Goal: Task Accomplishment & Management: Use online tool/utility

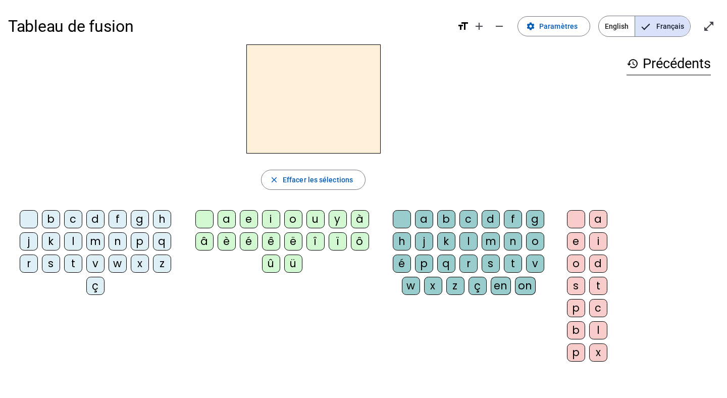
click at [465, 264] on div "r" at bounding box center [469, 264] width 18 height 18
click at [224, 221] on div "a" at bounding box center [227, 219] width 18 height 18
click at [484, 24] on mat-icon "add" at bounding box center [479, 26] width 12 height 12
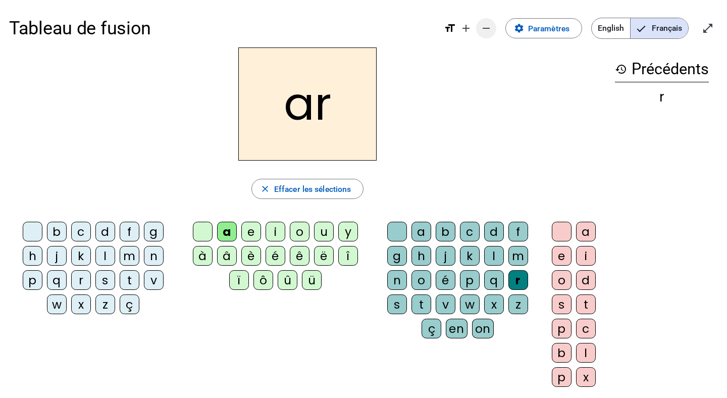
click at [484, 24] on mat-icon "remove" at bounding box center [486, 28] width 12 height 12
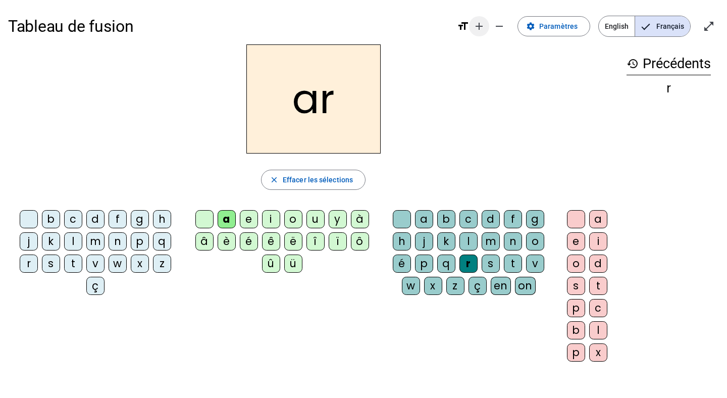
click at [480, 25] on mat-icon "add" at bounding box center [479, 26] width 12 height 12
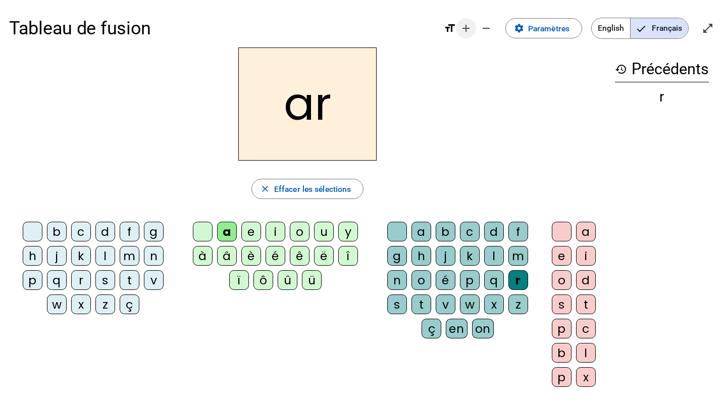
click at [470, 26] on mat-icon "add" at bounding box center [466, 28] width 12 height 12
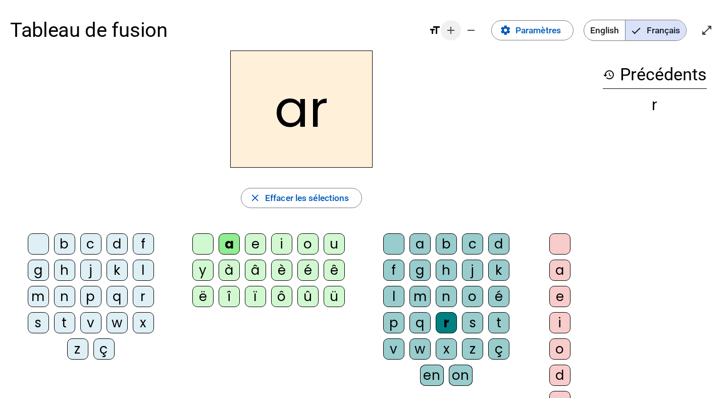
click at [452, 29] on mat-icon "add" at bounding box center [451, 30] width 12 height 12
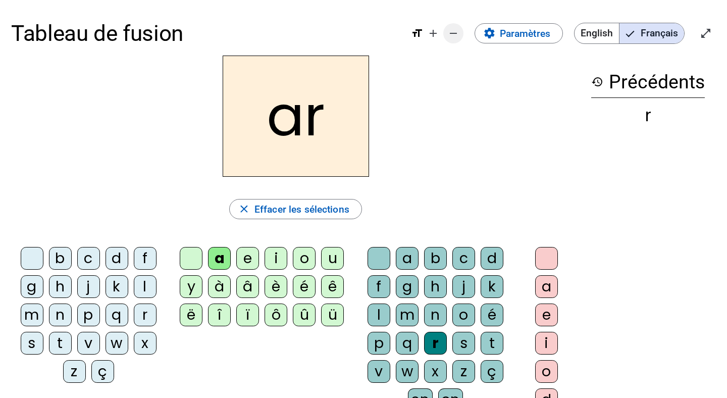
click at [451, 36] on mat-icon "remove" at bounding box center [454, 33] width 12 height 12
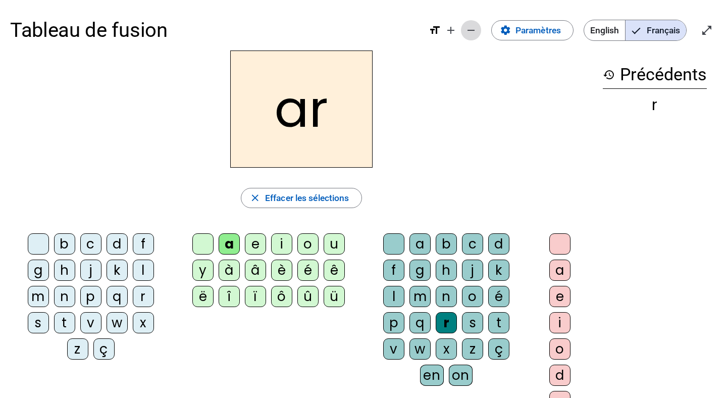
click at [467, 33] on mat-icon "remove" at bounding box center [471, 30] width 12 height 12
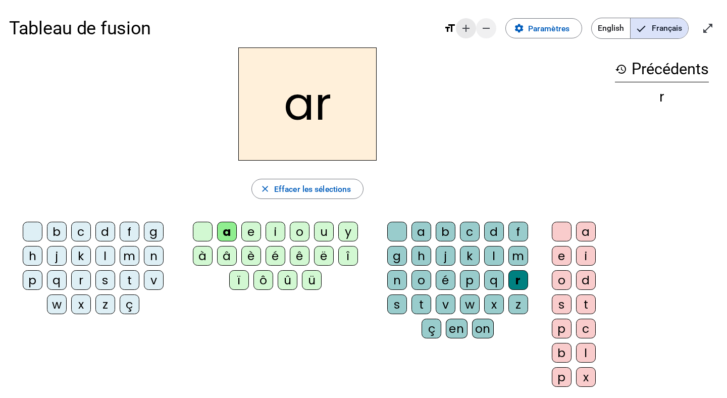
click at [467, 33] on mat-icon "add" at bounding box center [466, 28] width 12 height 12
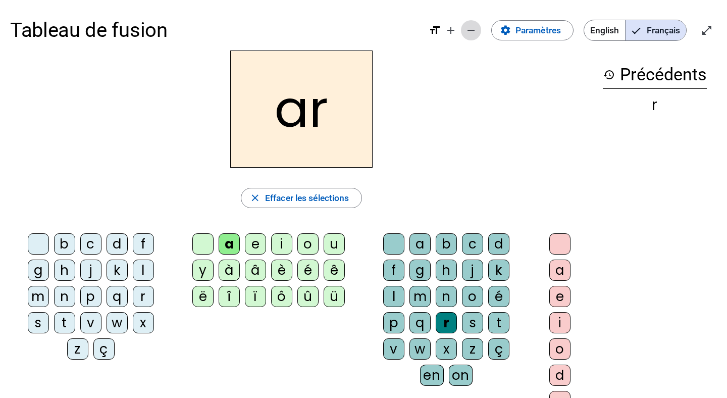
click at [467, 33] on mat-icon "remove" at bounding box center [471, 30] width 12 height 12
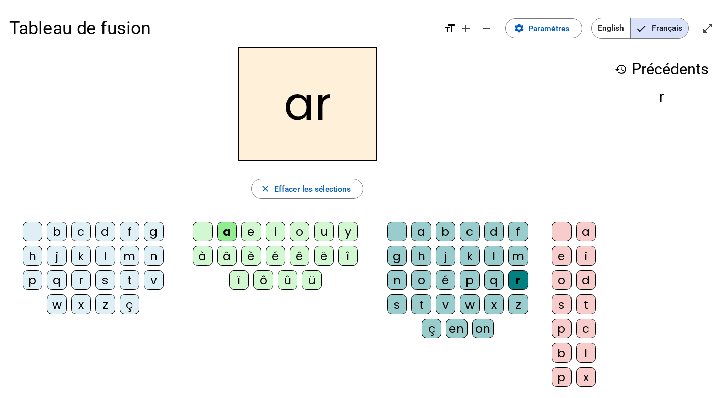
click at [332, 114] on h2 "ar" at bounding box center [307, 103] width 138 height 113
click at [311, 108] on h2 "ar" at bounding box center [307, 103] width 138 height 113
click at [304, 191] on span "Effacer les sélections" at bounding box center [312, 189] width 77 height 14
click at [227, 224] on div "a" at bounding box center [227, 232] width 20 height 20
click at [513, 282] on div "r" at bounding box center [519, 280] width 20 height 20
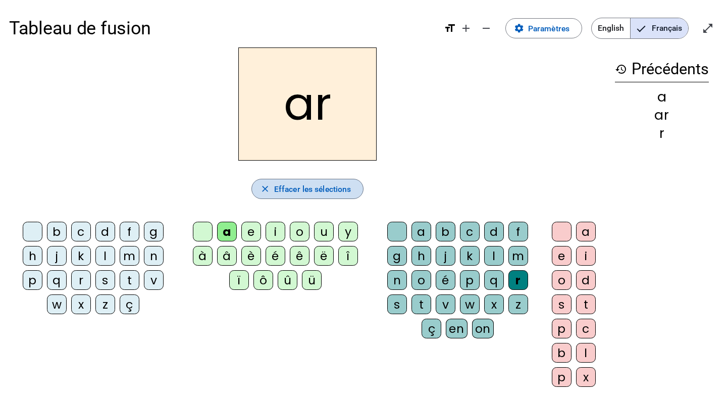
click at [315, 188] on span "Effacer les sélections" at bounding box center [312, 189] width 77 height 14
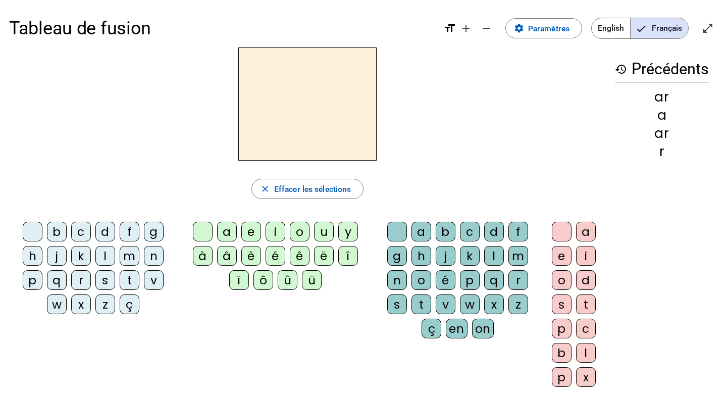
click at [515, 280] on div "r" at bounding box center [519, 280] width 20 height 20
click at [228, 226] on div "a" at bounding box center [227, 232] width 20 height 20
click at [524, 279] on div "r" at bounding box center [519, 280] width 20 height 20
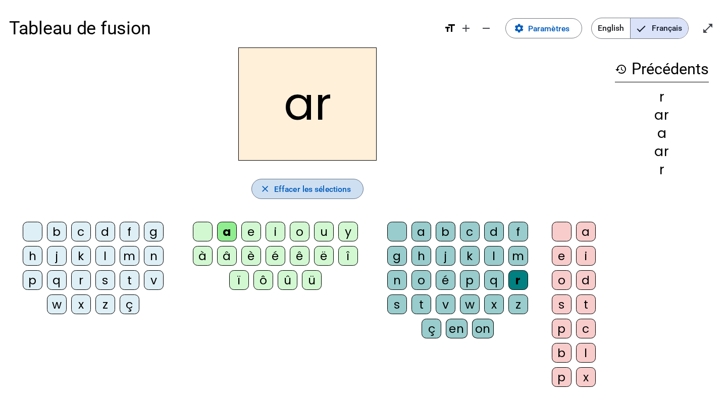
click at [304, 184] on span "Effacer les sélections" at bounding box center [312, 189] width 77 height 14
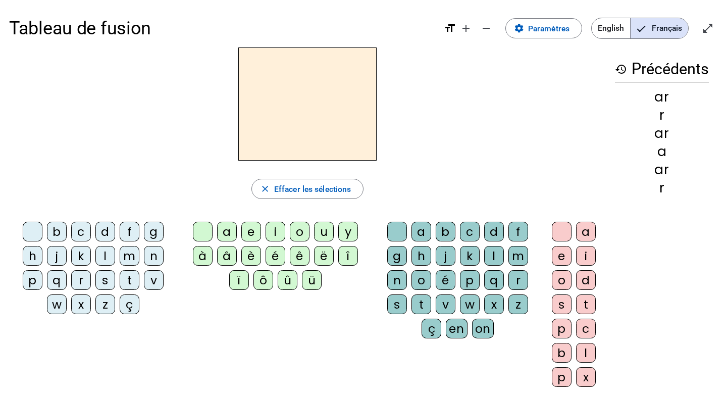
click at [81, 281] on div "r" at bounding box center [81, 280] width 20 height 20
click at [228, 231] on div "a" at bounding box center [227, 232] width 20 height 20
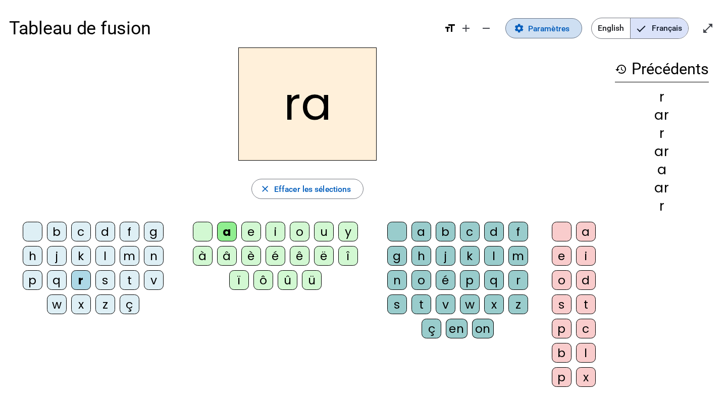
click at [536, 30] on span "Paramètres" at bounding box center [548, 29] width 41 height 14
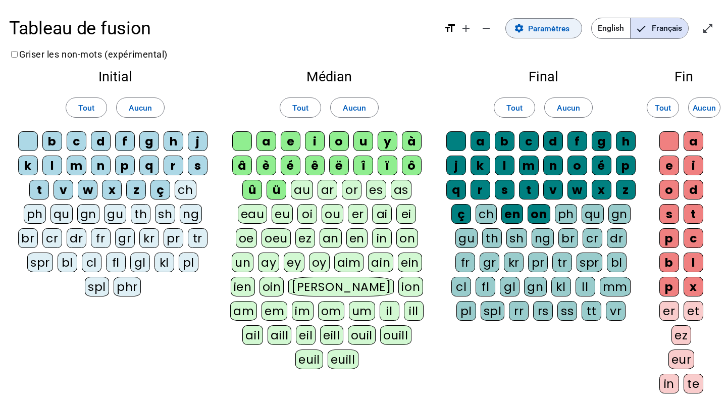
click at [535, 26] on span "Paramètres" at bounding box center [548, 29] width 41 height 14
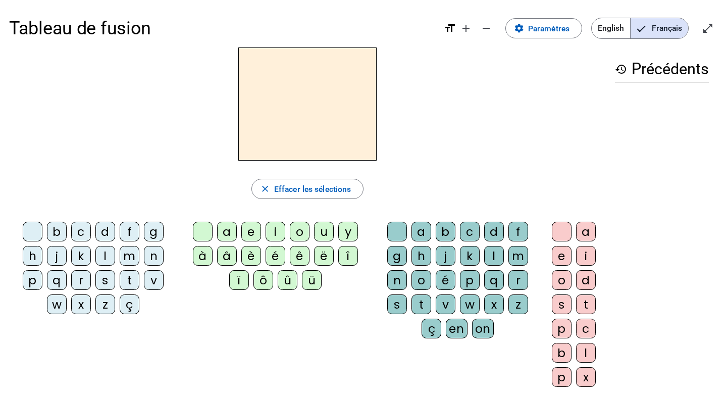
click at [78, 275] on div "r" at bounding box center [81, 280] width 20 height 20
click at [226, 227] on div "a" at bounding box center [227, 232] width 20 height 20
click at [603, 27] on span "English" at bounding box center [611, 28] width 38 height 20
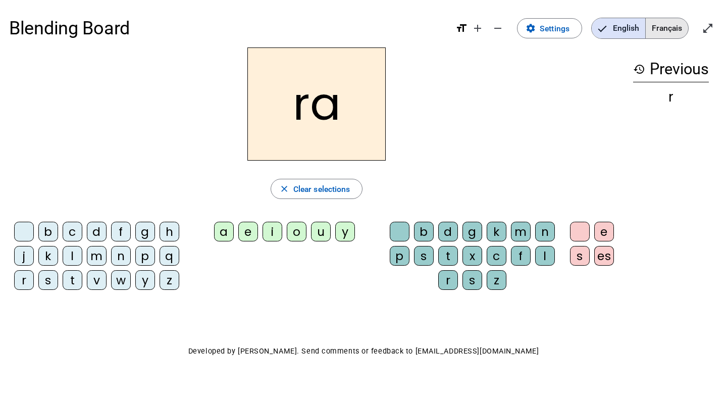
click at [669, 27] on span "Français" at bounding box center [667, 28] width 42 height 20
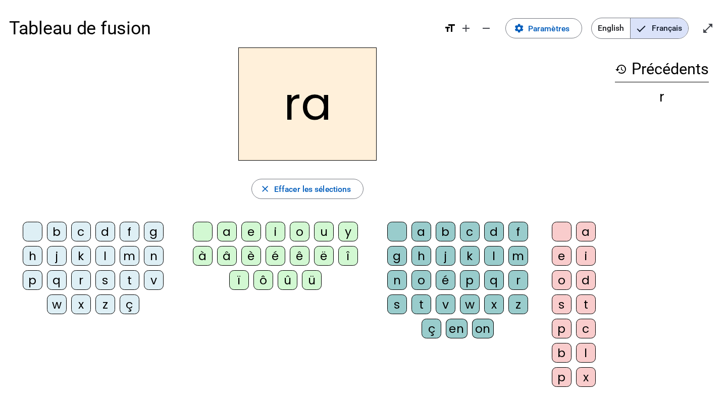
click at [414, 120] on div "ra" at bounding box center [307, 103] width 597 height 113
click at [399, 305] on div "s" at bounding box center [397, 305] width 20 height 20
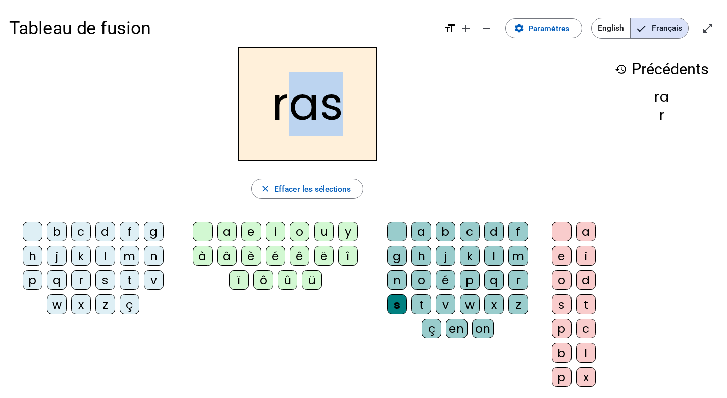
drag, startPoint x: 291, startPoint y: 111, endPoint x: 339, endPoint y: 111, distance: 48.5
click at [339, 111] on h2 "ras" at bounding box center [307, 103] width 138 height 113
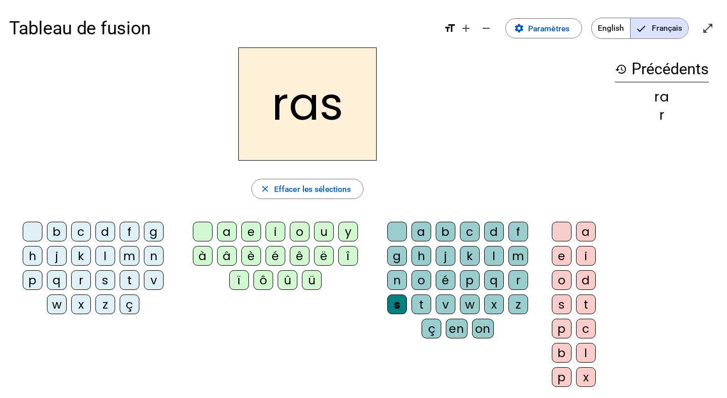
click at [352, 108] on h2 "ras" at bounding box center [307, 103] width 138 height 113
click at [703, 28] on mat-icon "open_in_full" at bounding box center [708, 28] width 12 height 12
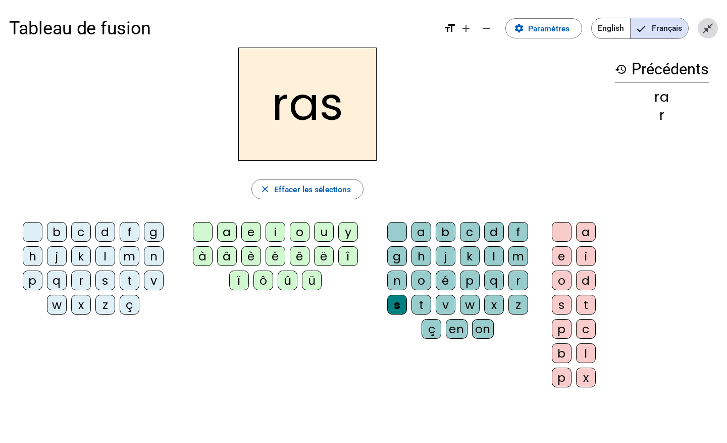
click at [708, 37] on span "Quitter le plein écran" at bounding box center [708, 28] width 24 height 24
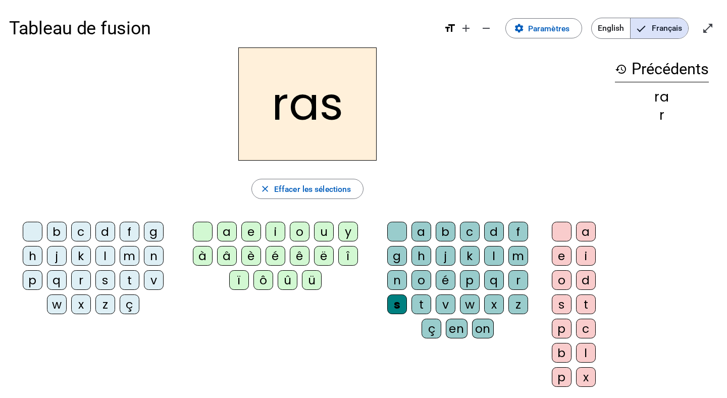
click at [302, 102] on h2 "ras" at bounding box center [307, 103] width 138 height 113
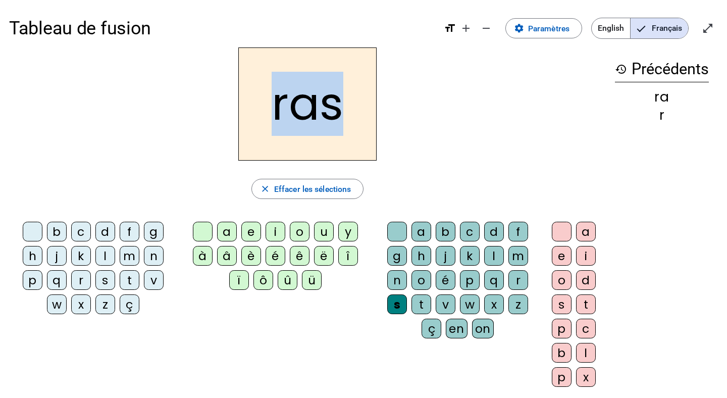
click at [302, 102] on h2 "ras" at bounding box center [307, 103] width 138 height 113
click at [434, 77] on div "ras" at bounding box center [307, 103] width 597 height 113
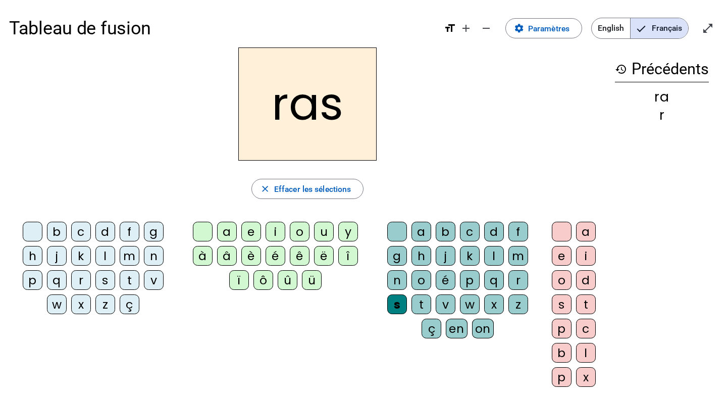
click at [452, 28] on mat-icon "format_size" at bounding box center [450, 28] width 12 height 12
click at [451, 27] on mat-icon "format_size" at bounding box center [450, 28] width 12 height 12
click at [533, 29] on span "Paramètres" at bounding box center [548, 29] width 41 height 14
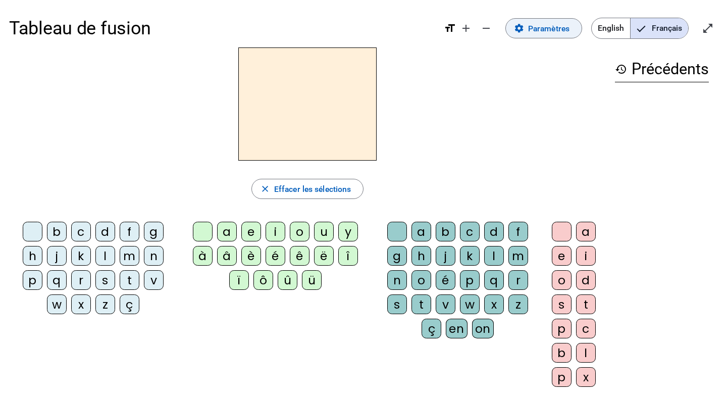
click at [527, 31] on span at bounding box center [544, 28] width 76 height 24
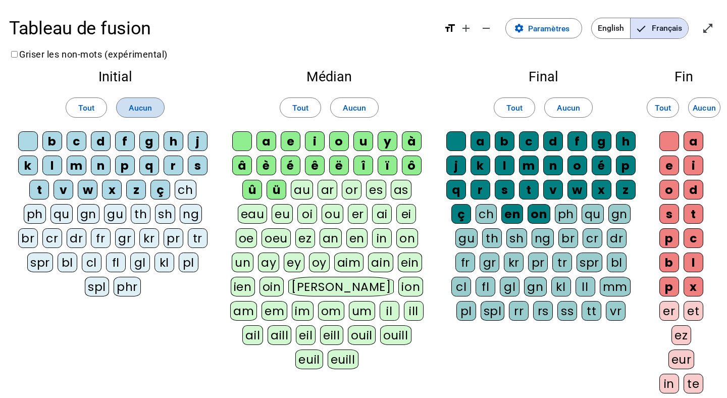
click at [130, 110] on span "Aucun" at bounding box center [140, 108] width 23 height 14
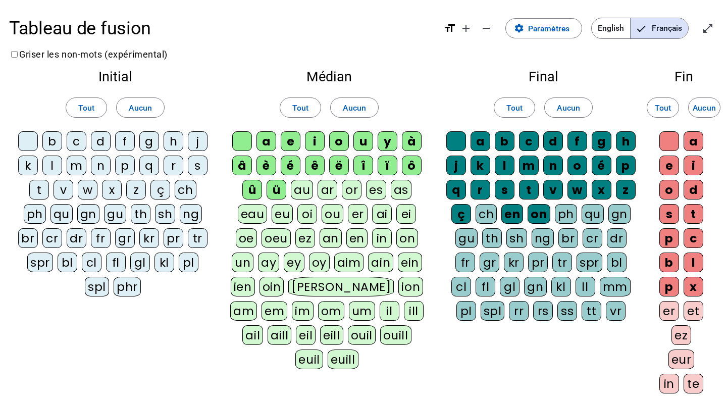
click at [54, 142] on div "b" at bounding box center [52, 141] width 20 height 20
click at [56, 138] on div "b" at bounding box center [52, 141] width 20 height 20
click at [71, 138] on div "c" at bounding box center [77, 141] width 20 height 20
click at [54, 156] on div "l" at bounding box center [52, 166] width 20 height 20
click at [170, 165] on div "r" at bounding box center [174, 166] width 20 height 20
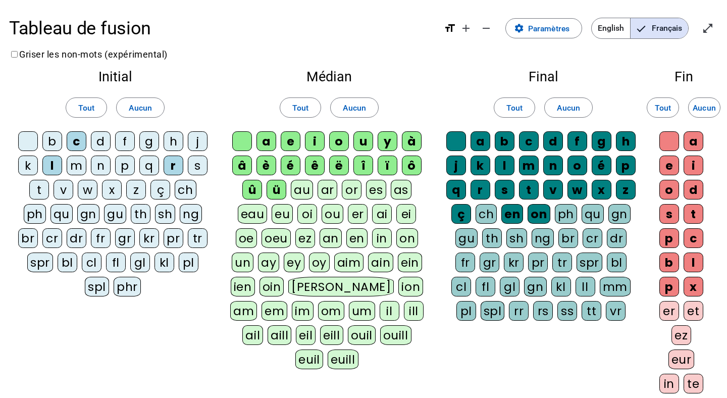
click at [200, 167] on div "s" at bounding box center [198, 166] width 20 height 20
click at [78, 138] on div "c" at bounding box center [77, 141] width 20 height 20
click at [67, 189] on div "v" at bounding box center [64, 190] width 20 height 20
click at [266, 145] on div "a" at bounding box center [267, 141] width 20 height 20
click at [288, 144] on div "e" at bounding box center [291, 141] width 20 height 20
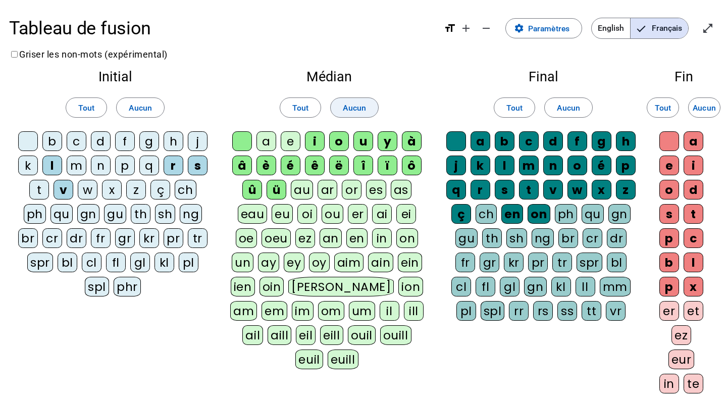
click at [341, 108] on span at bounding box center [354, 107] width 47 height 24
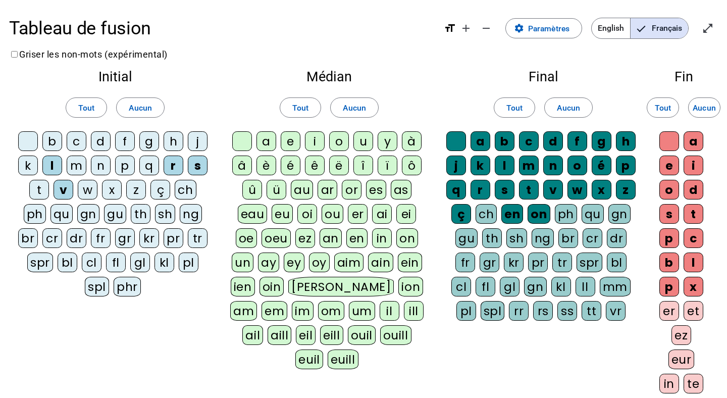
click at [268, 139] on div "a" at bounding box center [267, 141] width 20 height 20
click at [289, 139] on div "e" at bounding box center [291, 141] width 20 height 20
click at [320, 142] on div "i" at bounding box center [315, 141] width 20 height 20
click at [339, 142] on div "o" at bounding box center [339, 141] width 20 height 20
click at [360, 142] on div "u" at bounding box center [364, 141] width 20 height 20
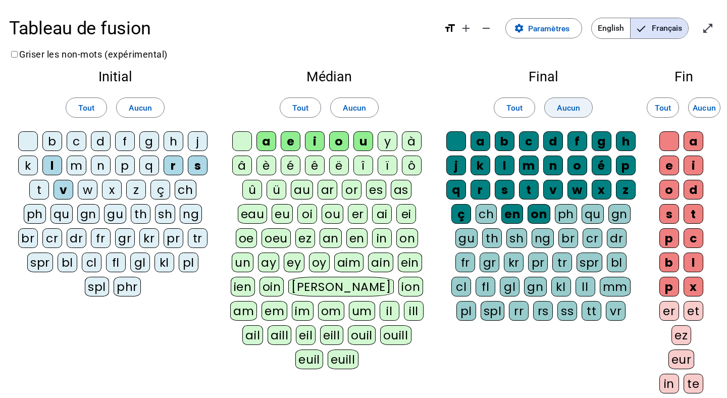
click at [561, 108] on span "Aucun" at bounding box center [568, 108] width 23 height 14
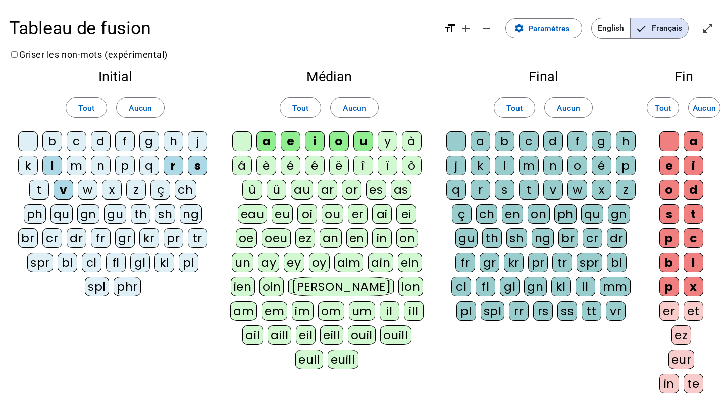
click at [510, 191] on div "s" at bounding box center [505, 190] width 20 height 20
click at [484, 190] on div "r" at bounding box center [481, 190] width 20 height 20
click at [625, 190] on div "z" at bounding box center [626, 190] width 20 height 20
click at [553, 191] on div "v" at bounding box center [554, 190] width 20 height 20
click at [507, 163] on div "l" at bounding box center [505, 166] width 20 height 20
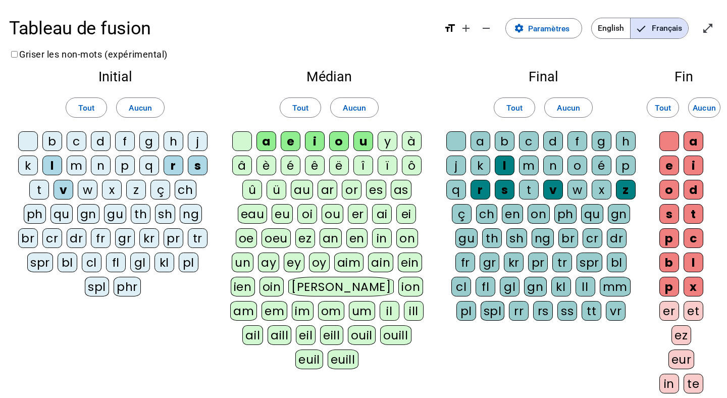
click at [576, 140] on div "f" at bounding box center [578, 141] width 20 height 20
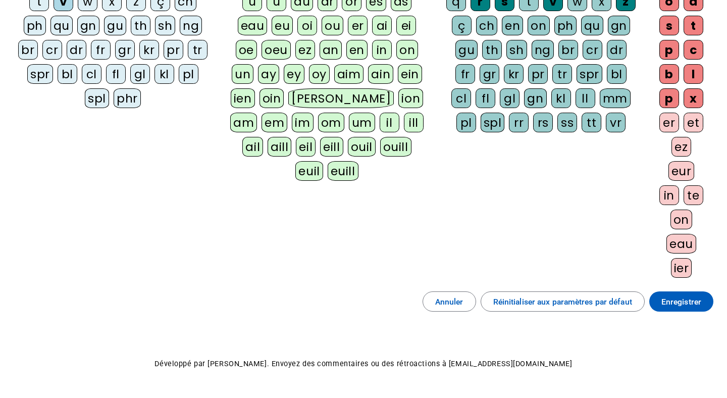
scroll to position [202, 0]
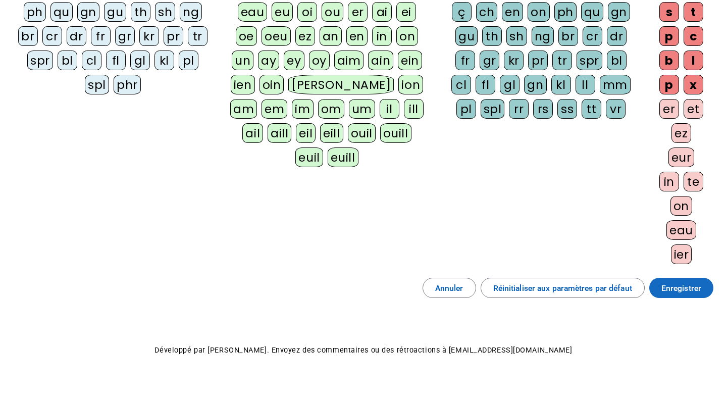
click at [660, 286] on span at bounding box center [682, 288] width 64 height 24
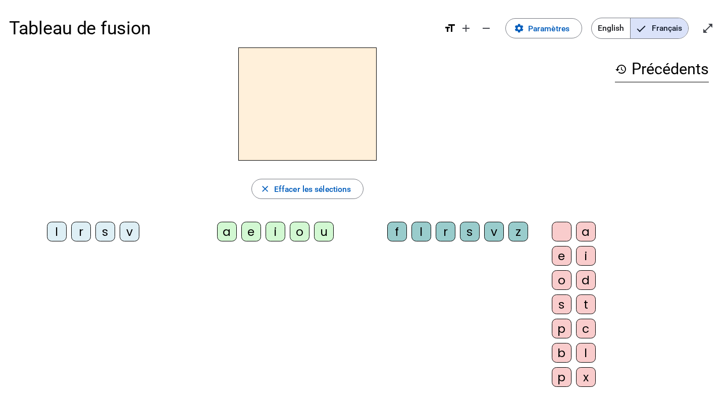
click at [129, 228] on div "v" at bounding box center [130, 232] width 20 height 20
click at [223, 233] on div "a" at bounding box center [227, 232] width 20 height 20
click at [412, 230] on div "l" at bounding box center [422, 232] width 20 height 20
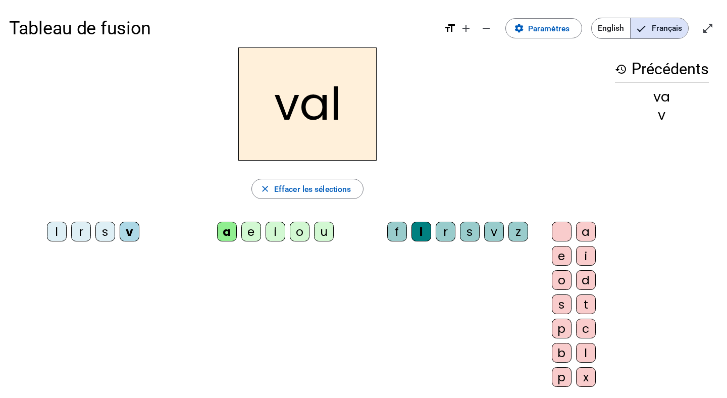
click at [576, 250] on div "i" at bounding box center [586, 256] width 20 height 20
click at [576, 251] on div "i" at bounding box center [586, 256] width 20 height 20
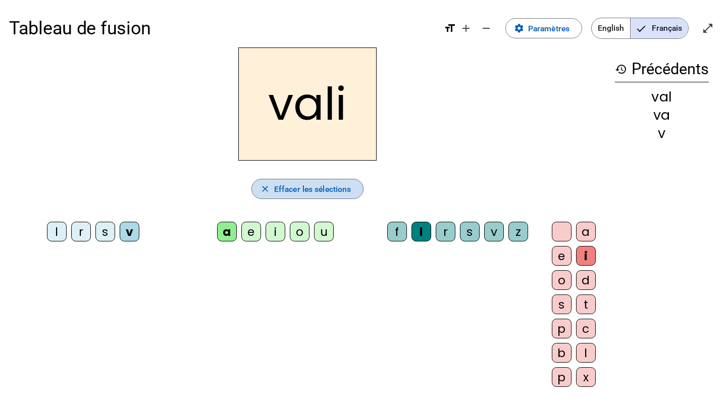
click at [296, 192] on span "Effacer les sélections" at bounding box center [312, 189] width 77 height 14
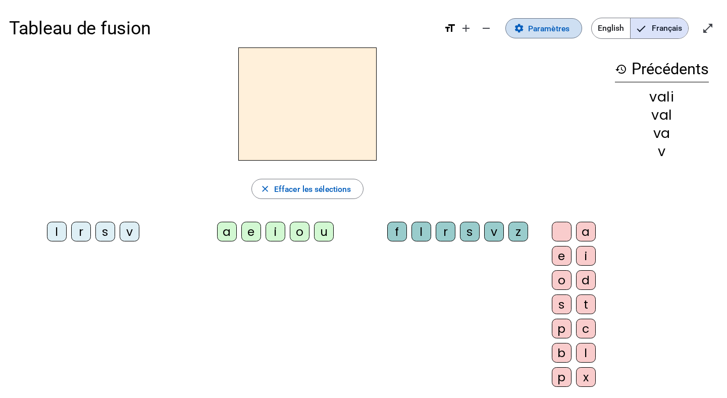
click at [541, 26] on span "Paramètres" at bounding box center [548, 29] width 41 height 14
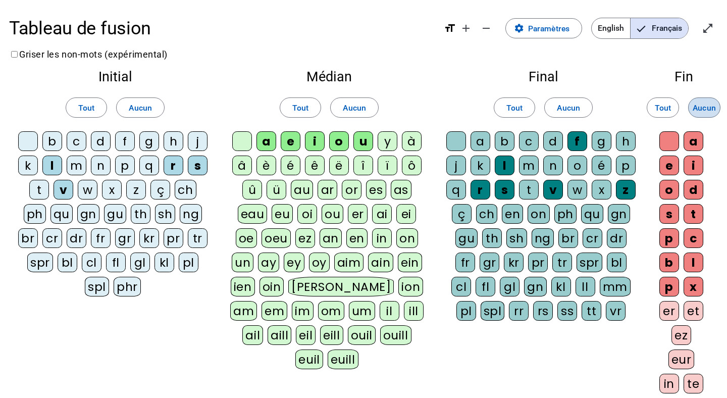
click at [700, 114] on span "Aucun" at bounding box center [704, 108] width 23 height 14
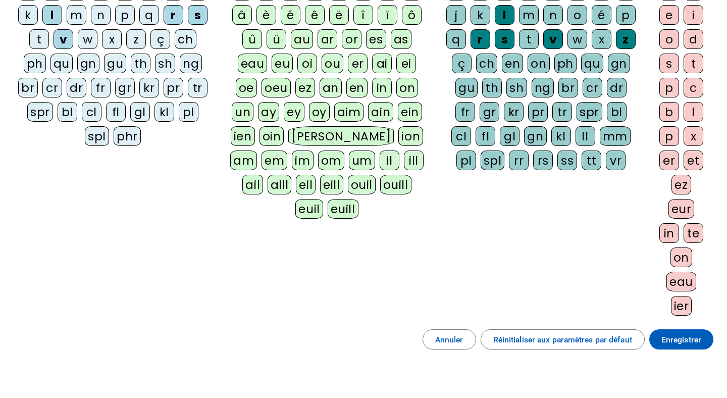
scroll to position [221, 0]
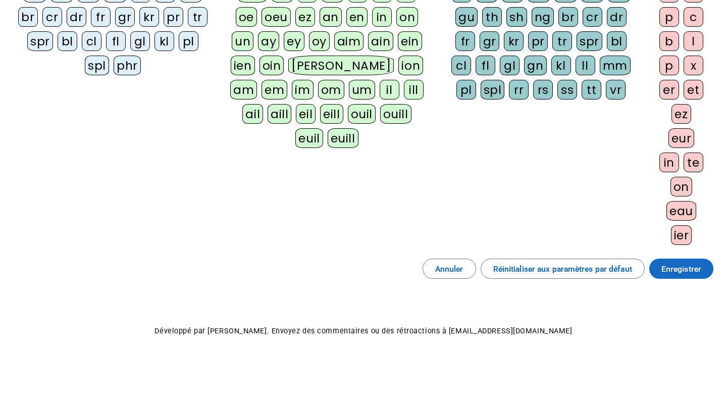
click at [672, 272] on span "Enregistrer" at bounding box center [682, 269] width 40 height 14
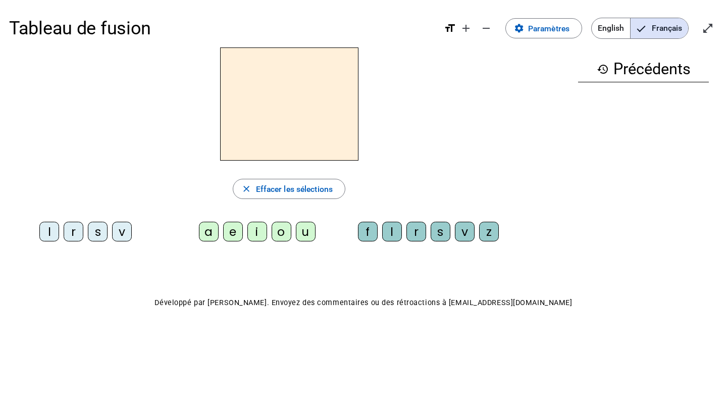
click at [77, 230] on div "r" at bounding box center [74, 232] width 20 height 20
click at [284, 233] on div "o" at bounding box center [282, 232] width 20 height 20
click at [439, 232] on div "s" at bounding box center [441, 232] width 20 height 20
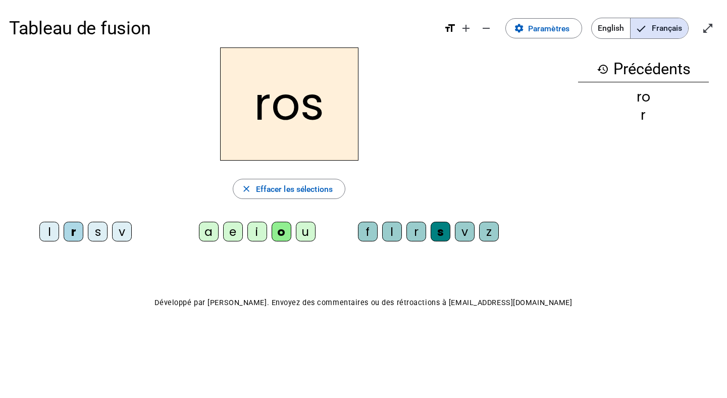
click at [602, 34] on span "English" at bounding box center [611, 28] width 38 height 20
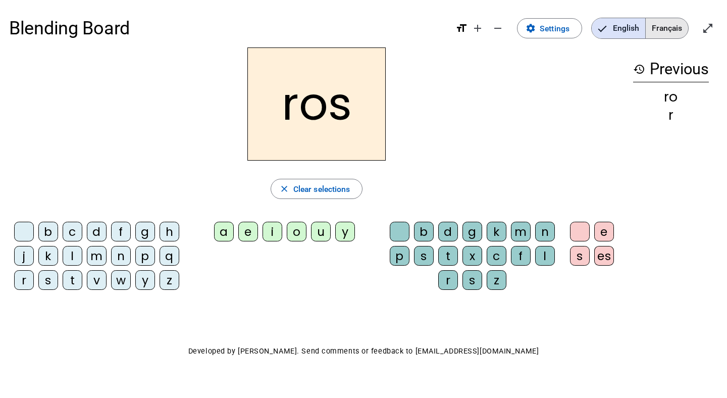
click at [671, 33] on span "Français" at bounding box center [667, 28] width 42 height 20
